Goal: Understand process/instructions

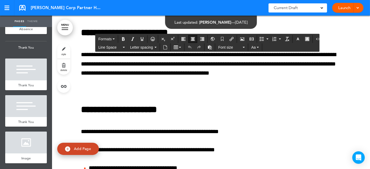
scroll to position [24232, 0]
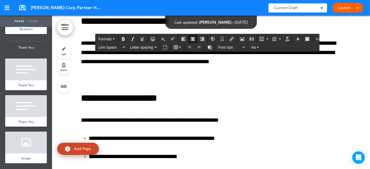
scroll to position [24261, 0]
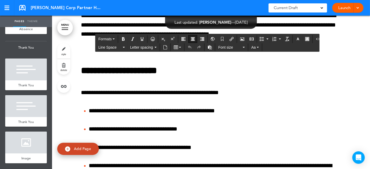
scroll to position [24290, 0]
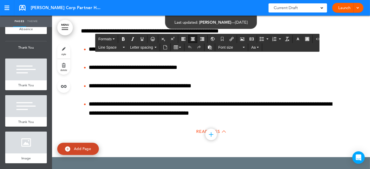
scroll to position [24348, 0]
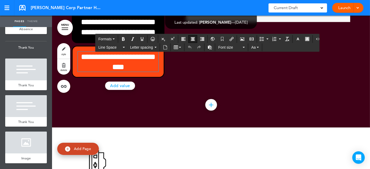
scroll to position [28, 0]
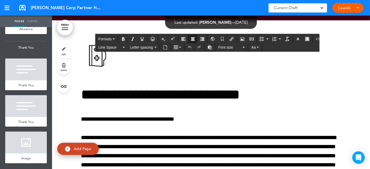
scroll to position [23943, 0]
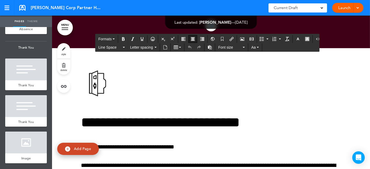
scroll to position [23915, 0]
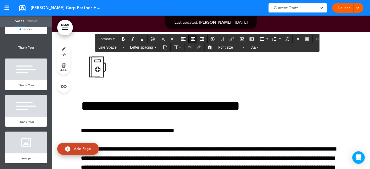
scroll to position [23943, 0]
